Goal: Navigation & Orientation: Go to known website

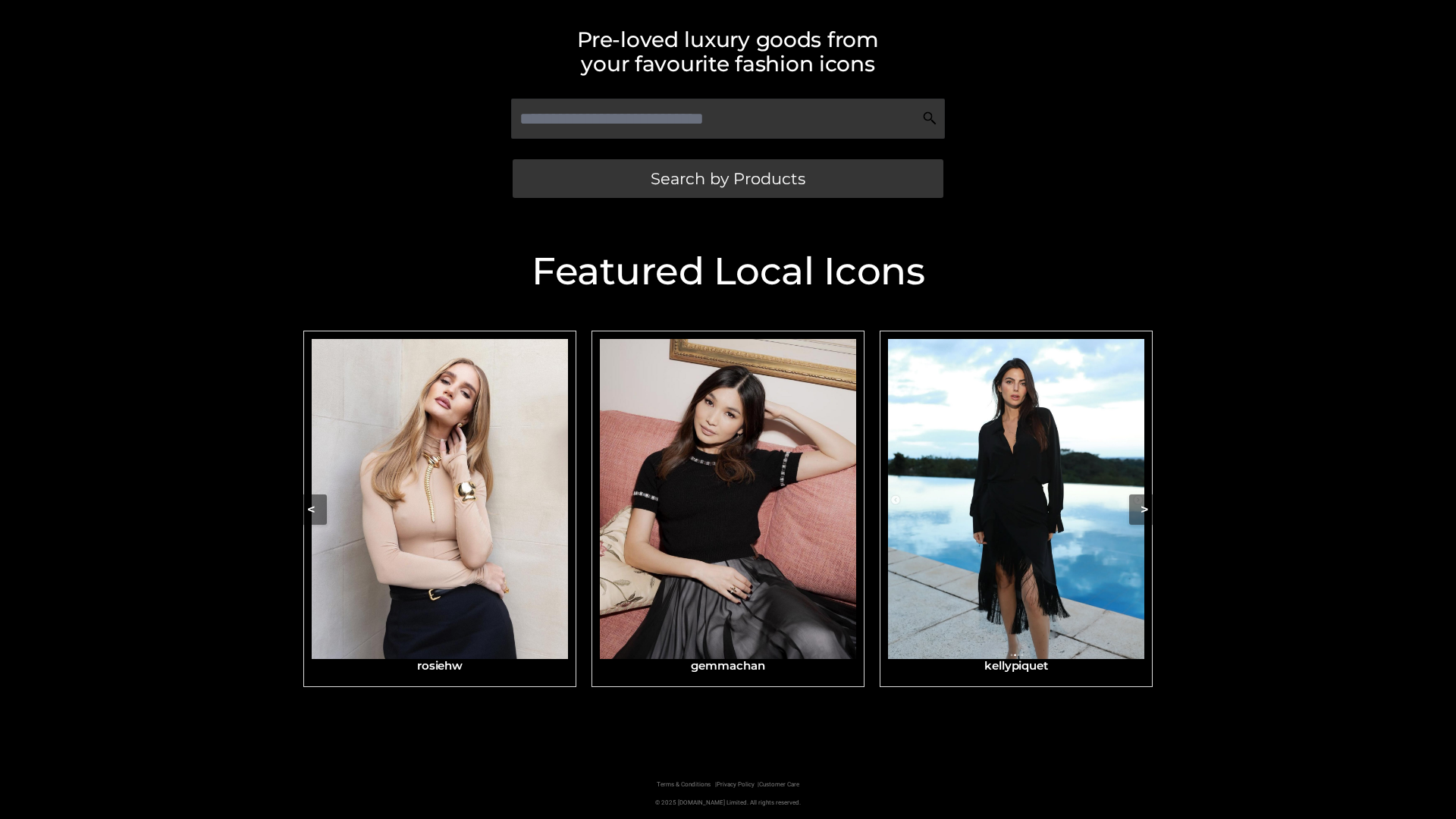
scroll to position [322, 0]
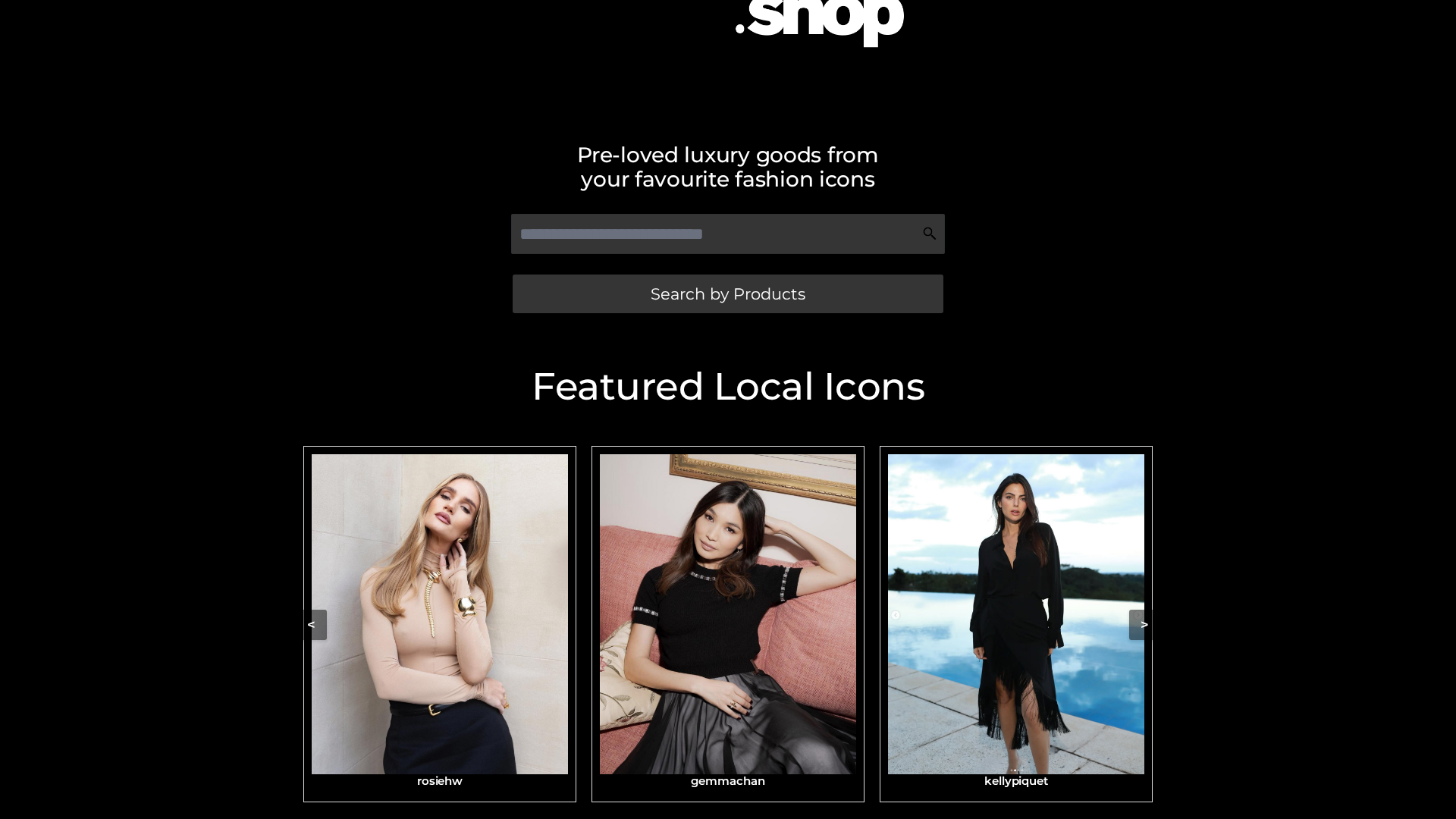
scroll to position [216, 0]
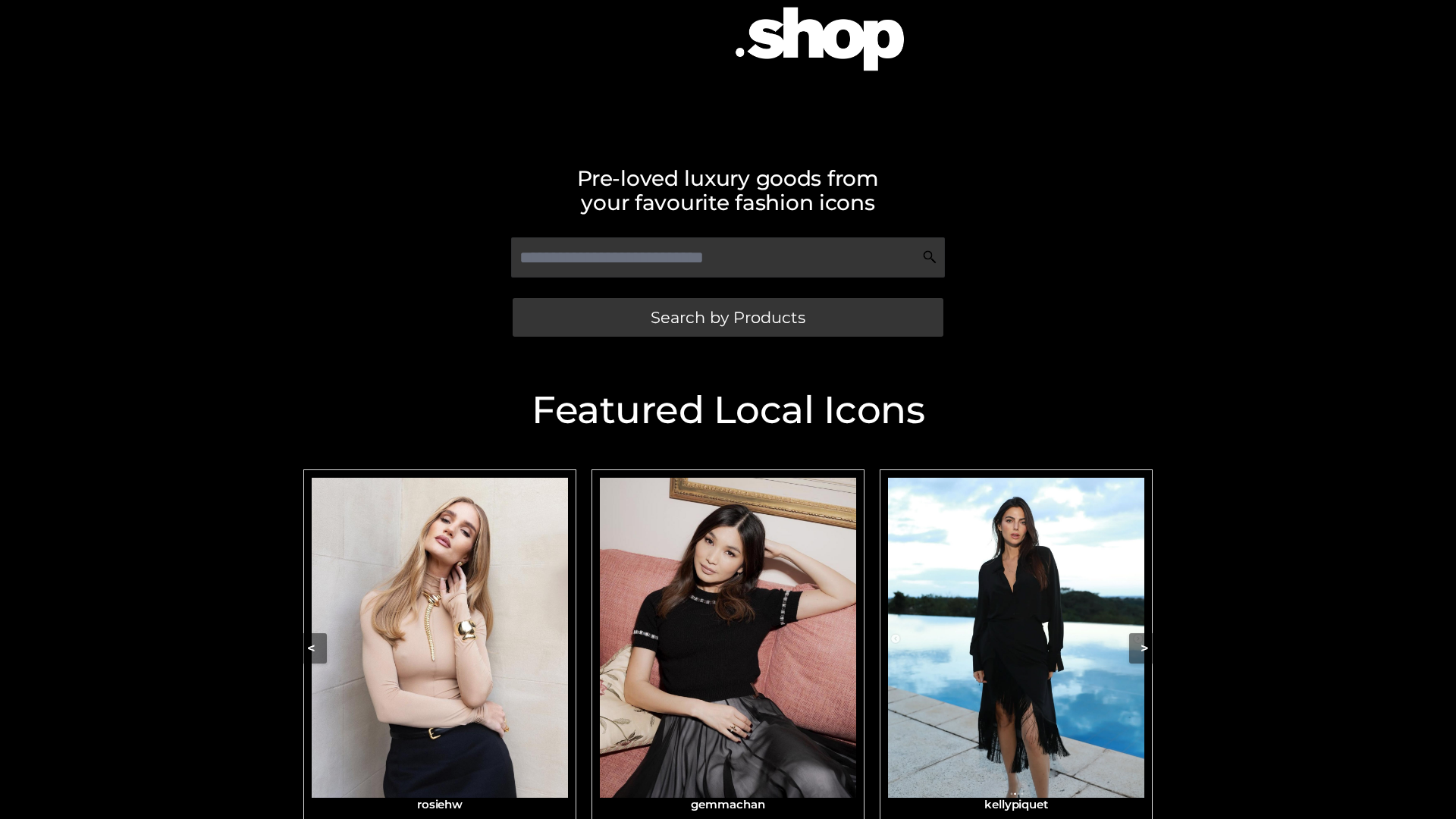
scroll to position [322, 0]
